Goal: Task Accomplishment & Management: Manage account settings

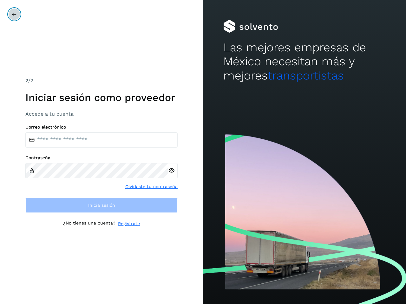
click at [14, 14] on icon at bounding box center [14, 14] width 5 height 5
click at [171, 171] on icon at bounding box center [171, 170] width 7 height 7
click at [152, 187] on link "Olvidaste tu contraseña" at bounding box center [151, 187] width 52 height 7
click at [129, 224] on link "Regístrate" at bounding box center [129, 224] width 22 height 7
